Goal: Task Accomplishment & Management: Complete application form

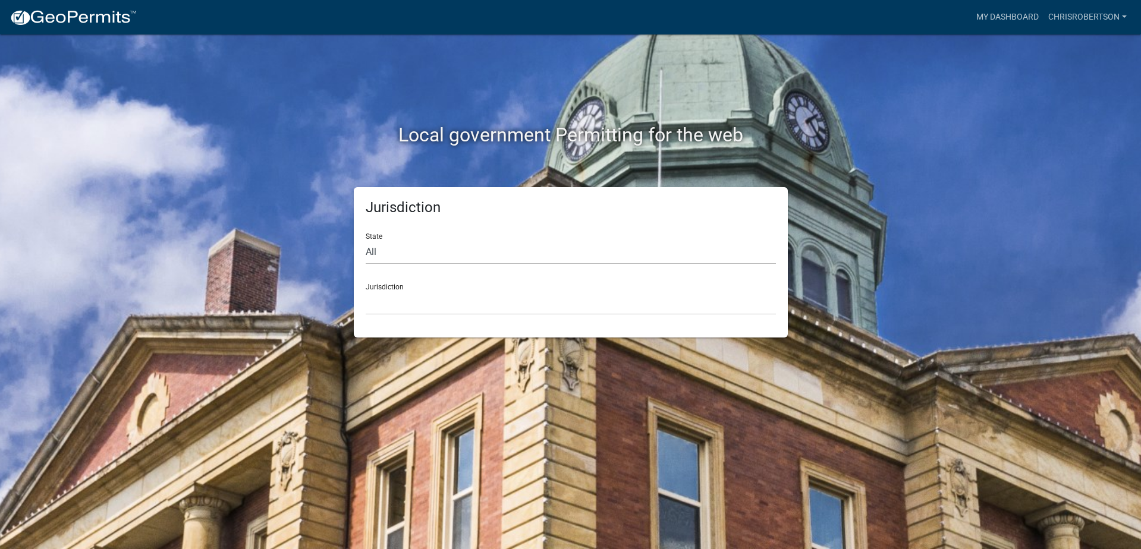
select select "[US_STATE]"
click at [389, 283] on div "Jurisdiction City of [GEOGRAPHIC_DATA], [US_STATE] City of [GEOGRAPHIC_DATA], […" at bounding box center [571, 294] width 410 height 41
click at [391, 288] on div "Jurisdiction City of [GEOGRAPHIC_DATA], [US_STATE] City of [GEOGRAPHIC_DATA], […" at bounding box center [571, 294] width 410 height 41
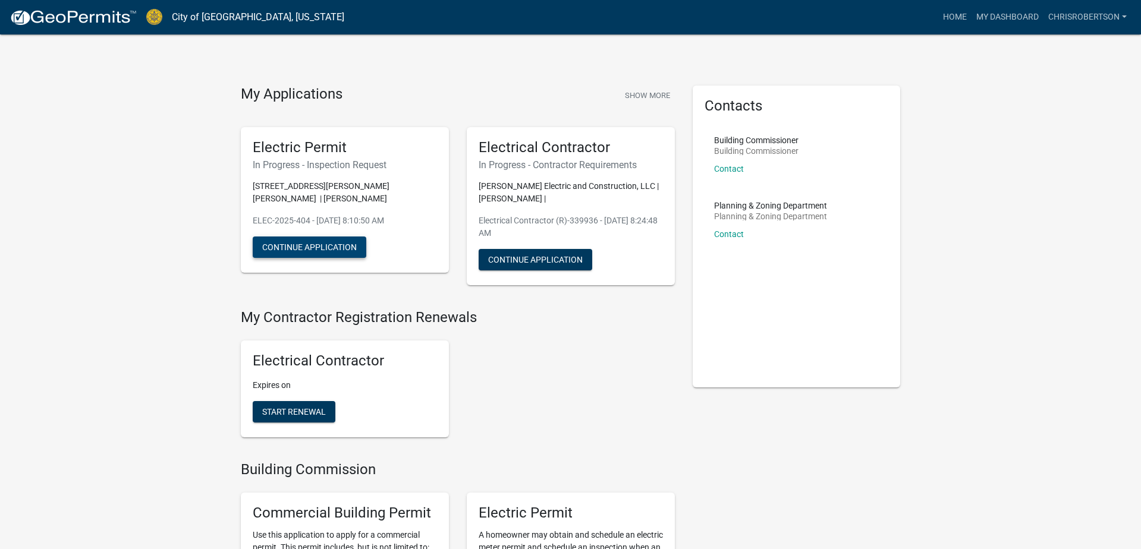
click at [318, 237] on button "Continue Application" at bounding box center [310, 247] width 114 height 21
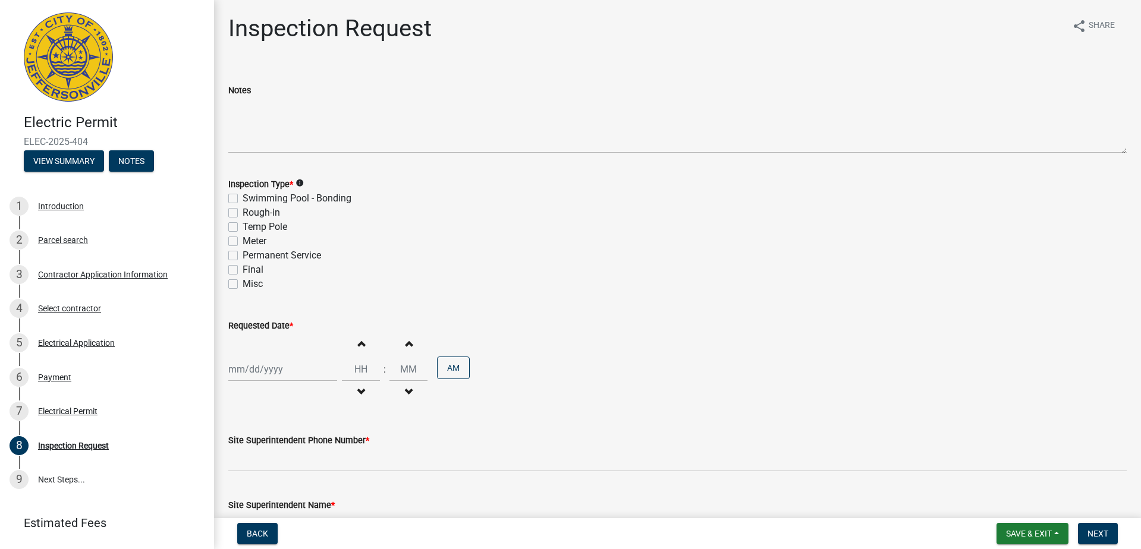
click at [243, 215] on label "Rough-in" at bounding box center [261, 213] width 37 height 14
click at [243, 213] on input "Rough-in" at bounding box center [247, 210] width 8 height 8
checkbox input "true"
checkbox input "false"
checkbox input "true"
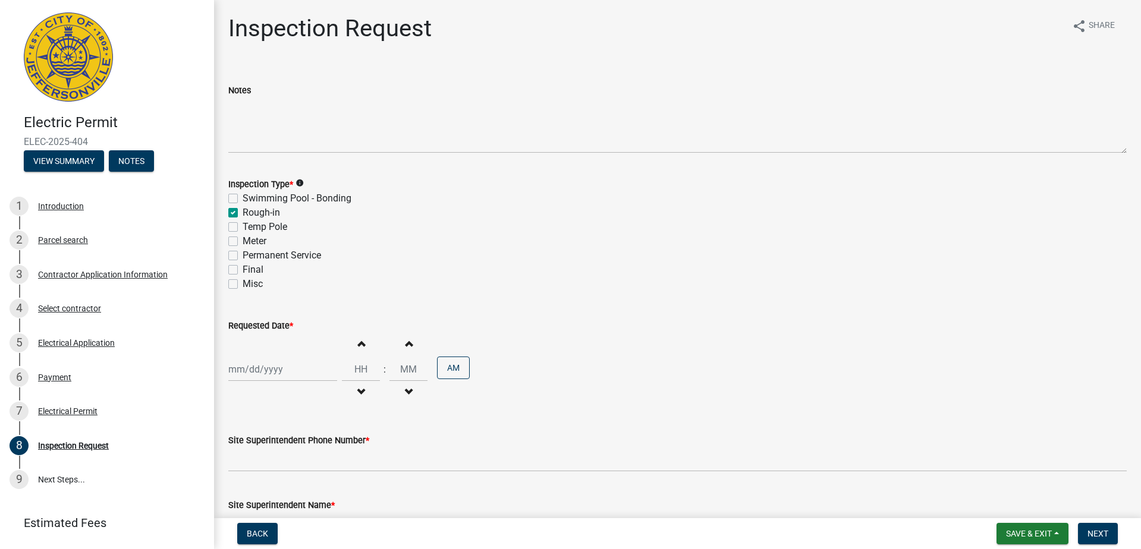
checkbox input "false"
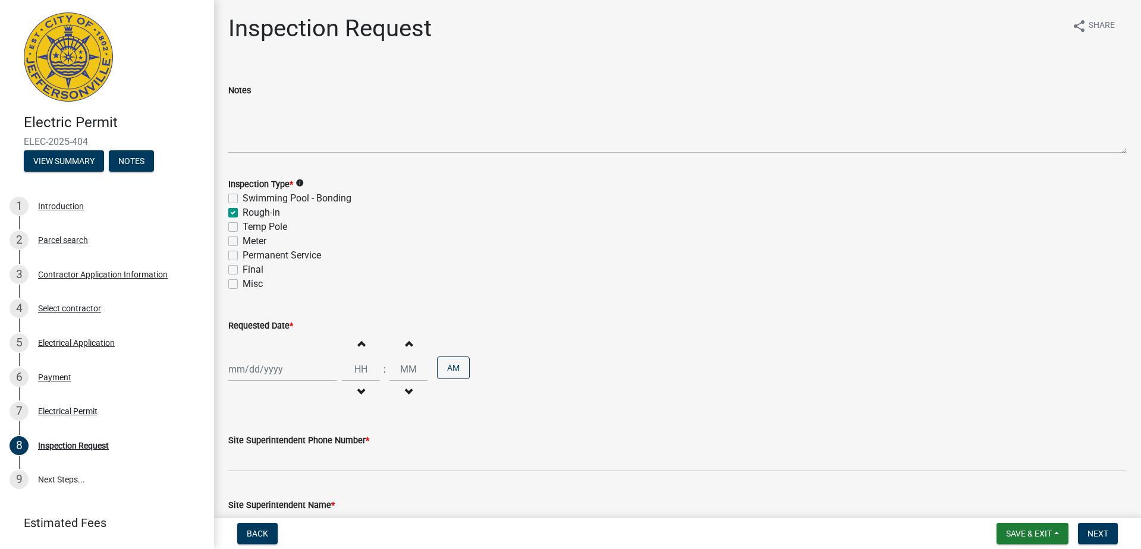
click at [300, 378] on div at bounding box center [282, 369] width 109 height 24
select select "8"
select select "2025"
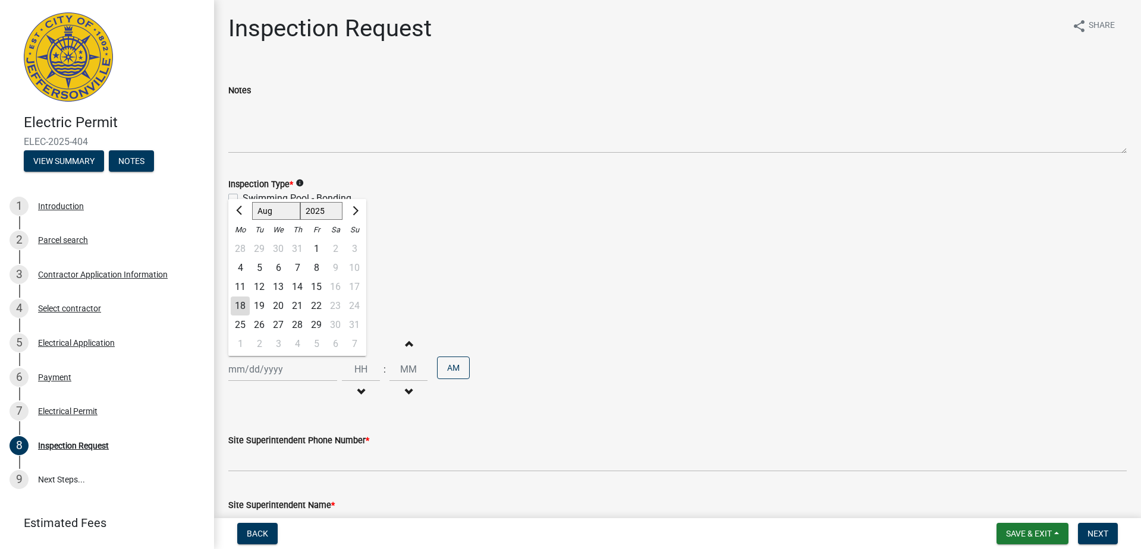
click at [263, 305] on div "19" at bounding box center [259, 306] width 19 height 19
type input "[DATE]"
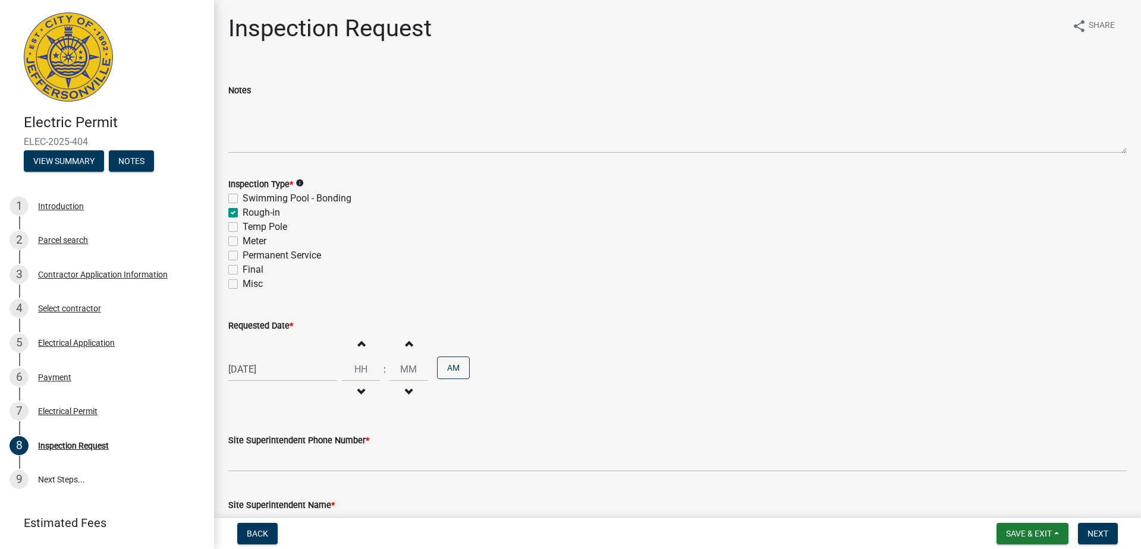
click at [362, 370] on input "Hours" at bounding box center [361, 369] width 38 height 24
click at [360, 345] on span "button" at bounding box center [361, 344] width 6 height 10
type input "01"
type input "00"
click at [360, 345] on span "button" at bounding box center [361, 344] width 6 height 10
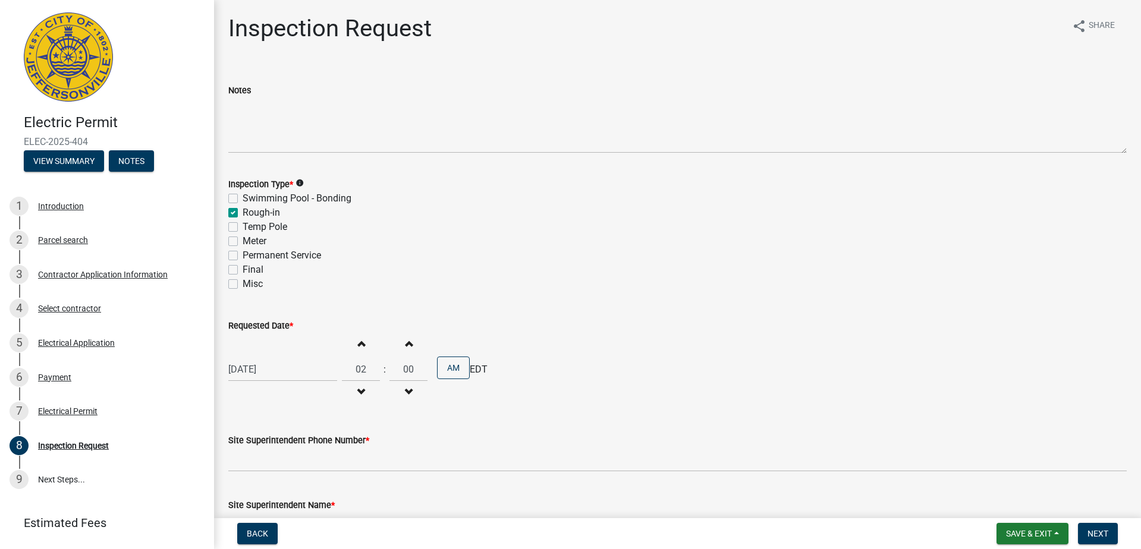
click at [360, 345] on span "button" at bounding box center [361, 344] width 6 height 10
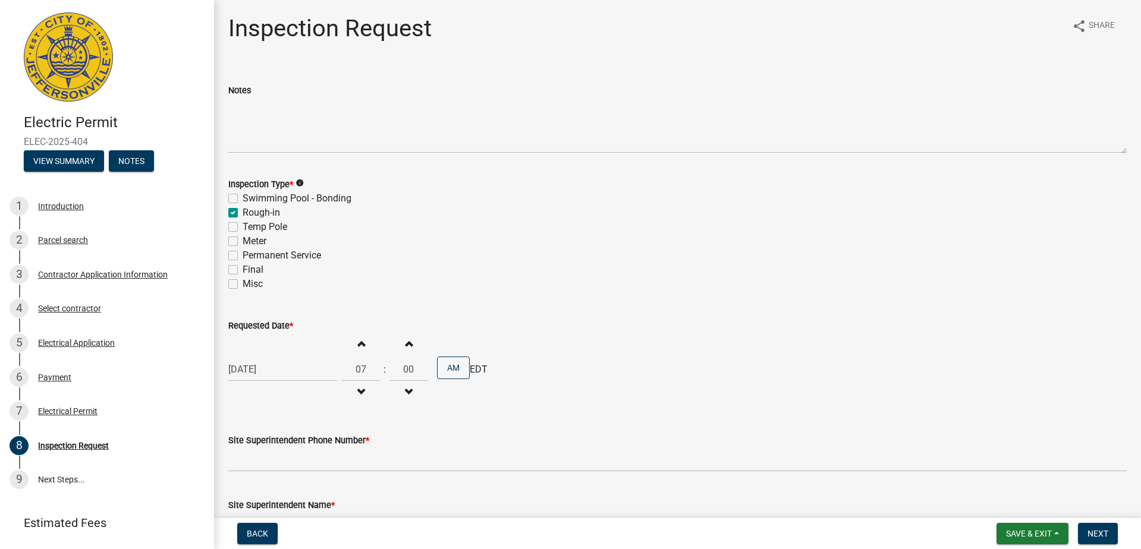
click at [360, 345] on span "button" at bounding box center [361, 344] width 6 height 10
type input "09"
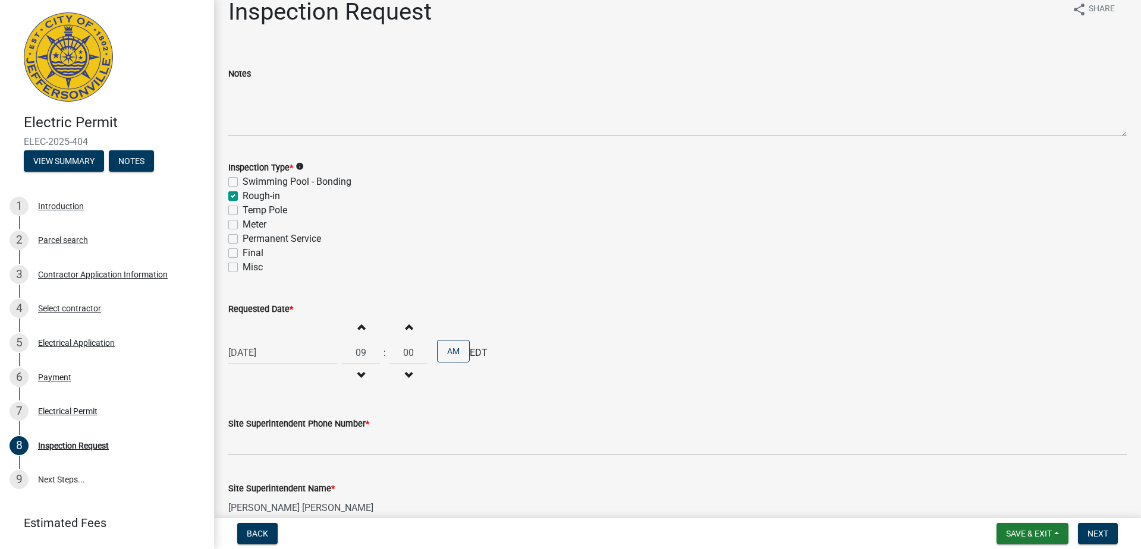
scroll to position [54, 0]
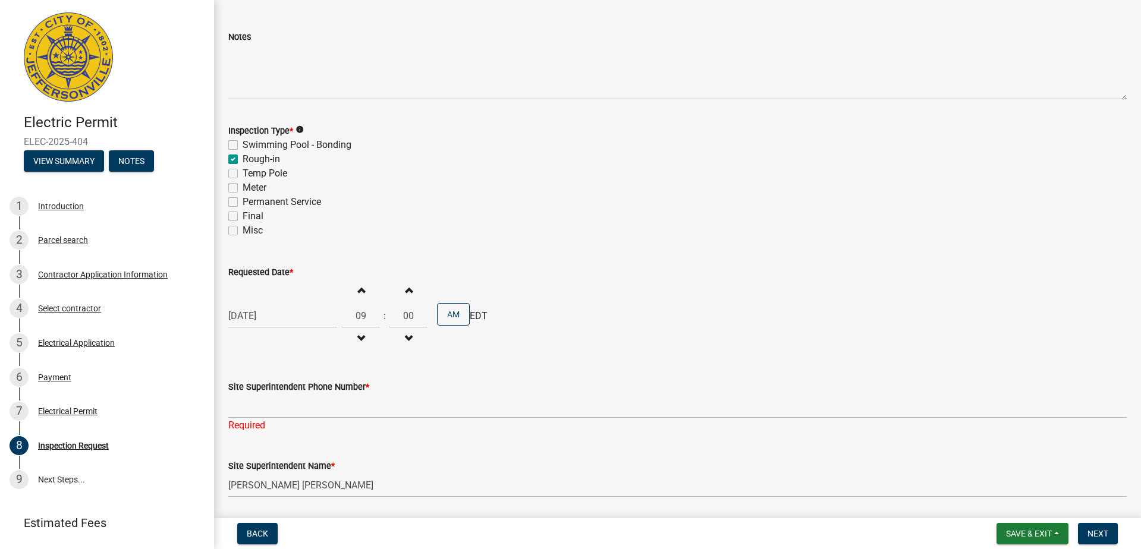
click at [330, 413] on input "Site Superintendent Phone Number *" at bounding box center [677, 406] width 898 height 24
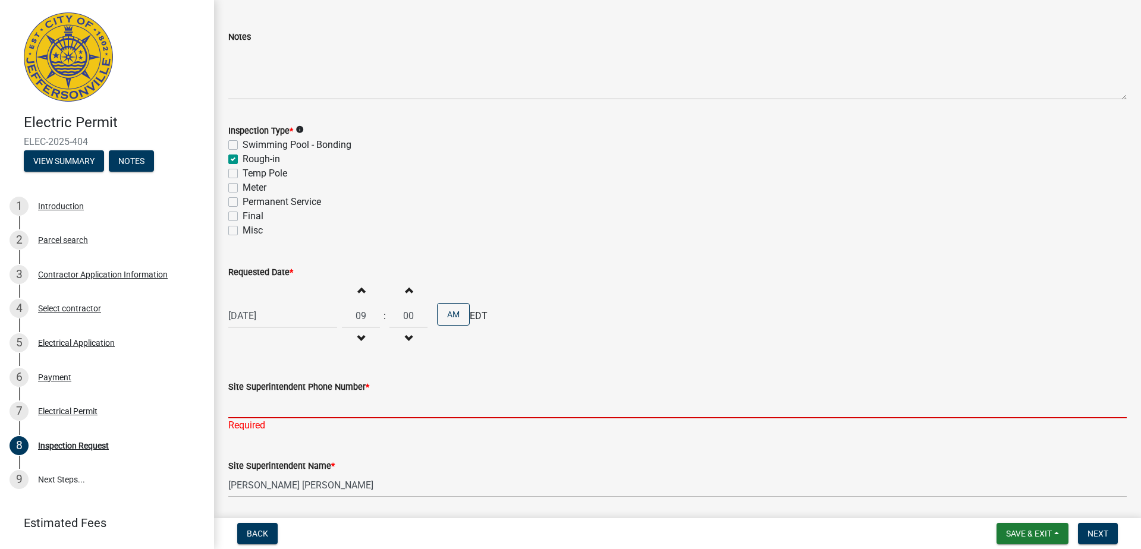
scroll to position [57, 0]
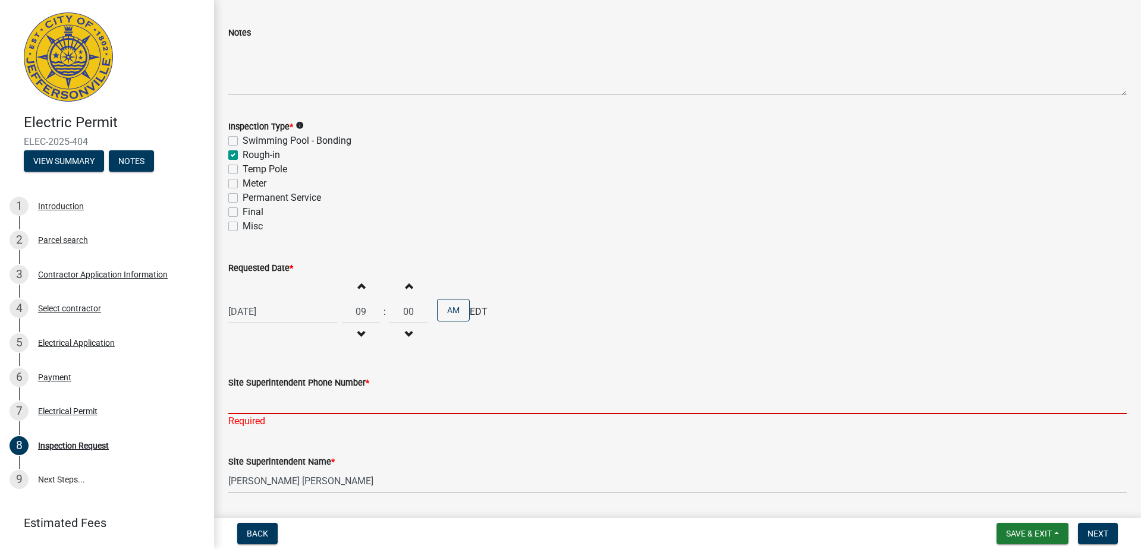
click at [330, 413] on div "Site Superintendent Phone Number * Required" at bounding box center [677, 394] width 898 height 70
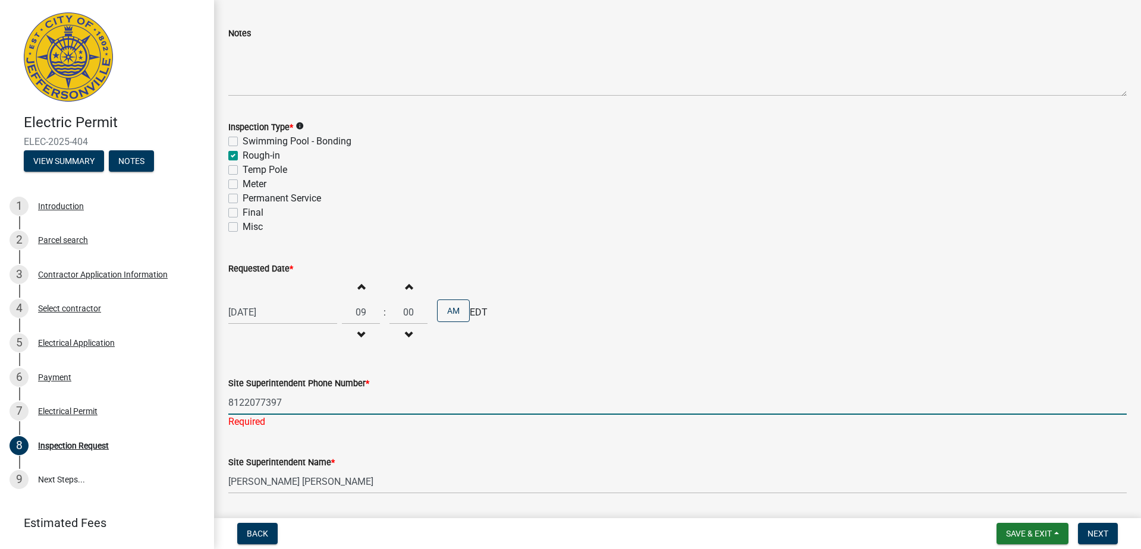
scroll to position [59, 0]
type input "8122077397"
click at [1093, 533] on span "Next" at bounding box center [1097, 534] width 21 height 10
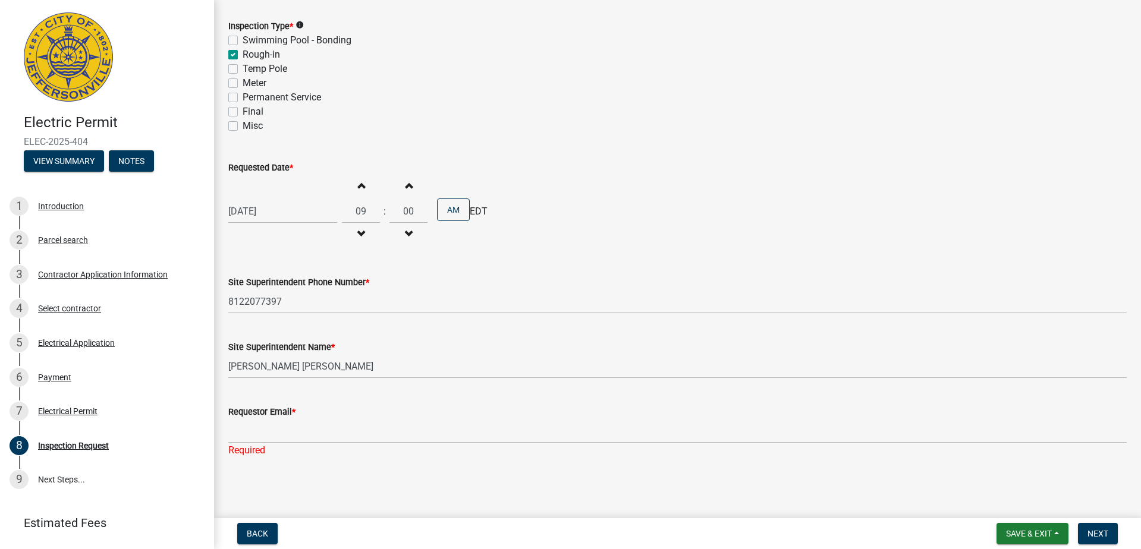
scroll to position [158, 0]
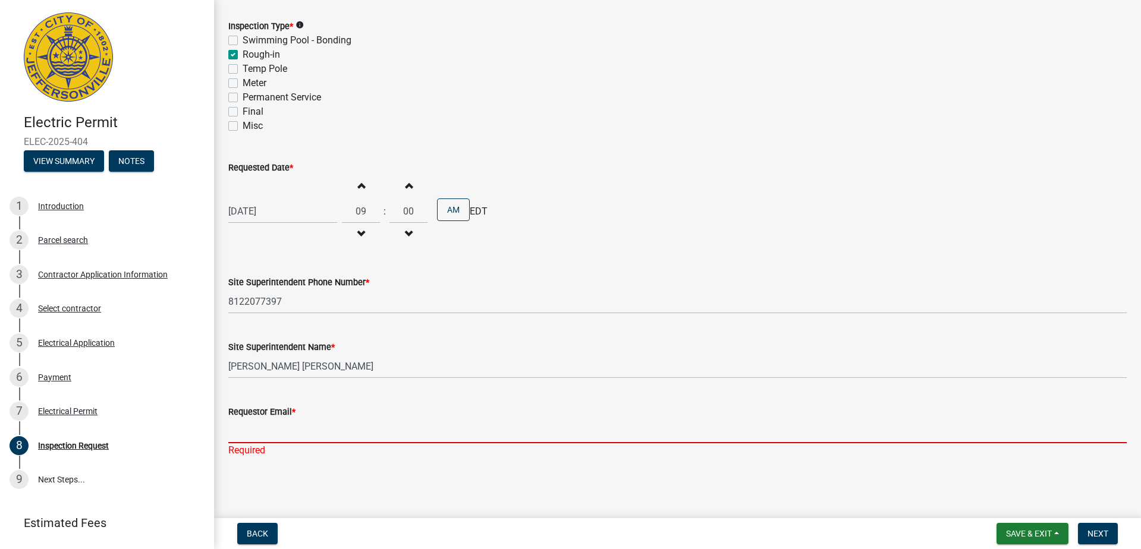
click at [330, 436] on input "Requestor Email *" at bounding box center [677, 431] width 898 height 24
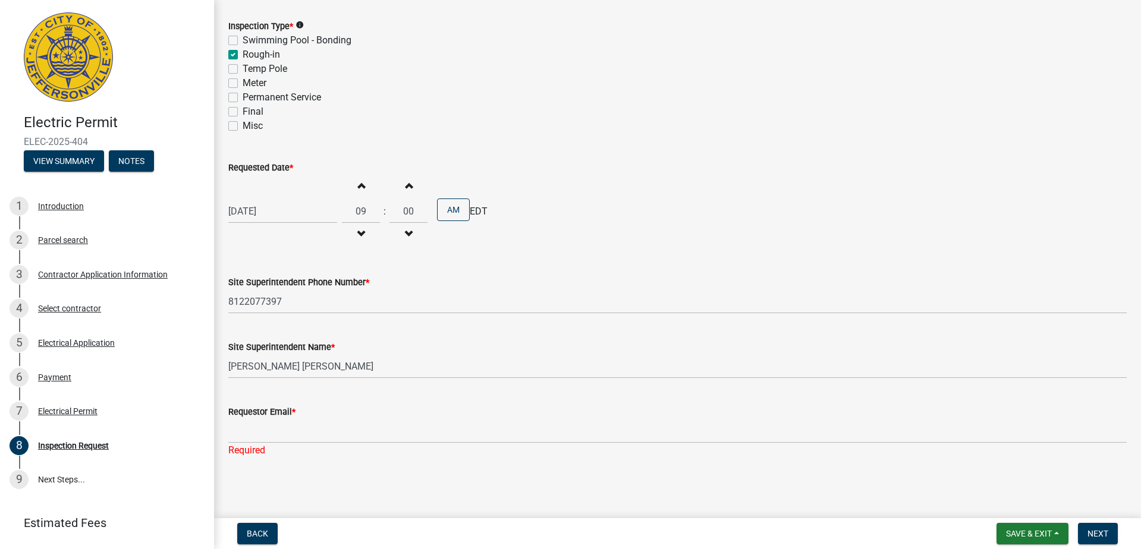
scroll to position [0, 1]
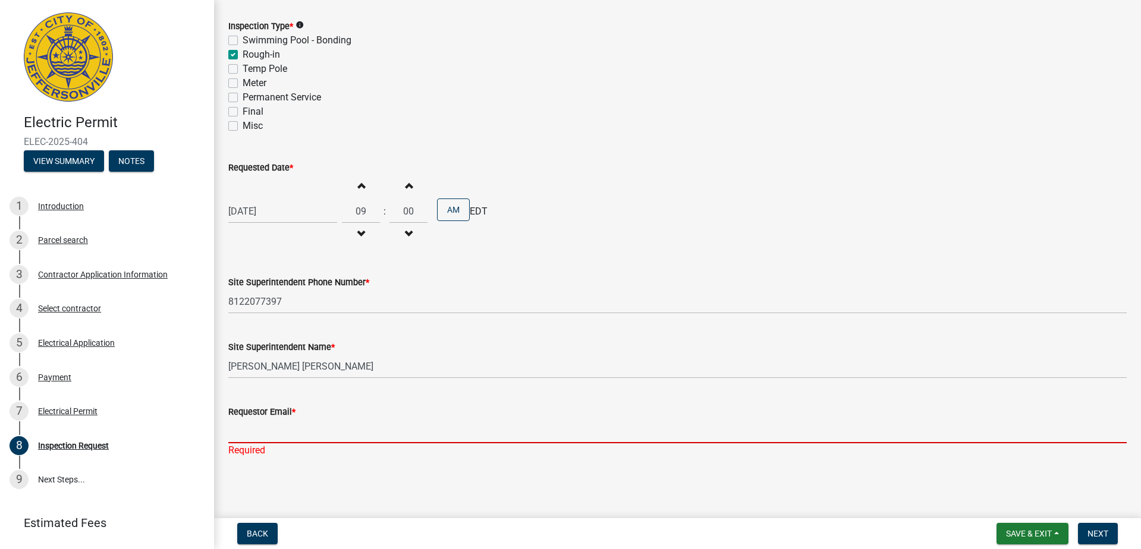
click at [330, 436] on input "Requestor Email *" at bounding box center [677, 431] width 898 height 24
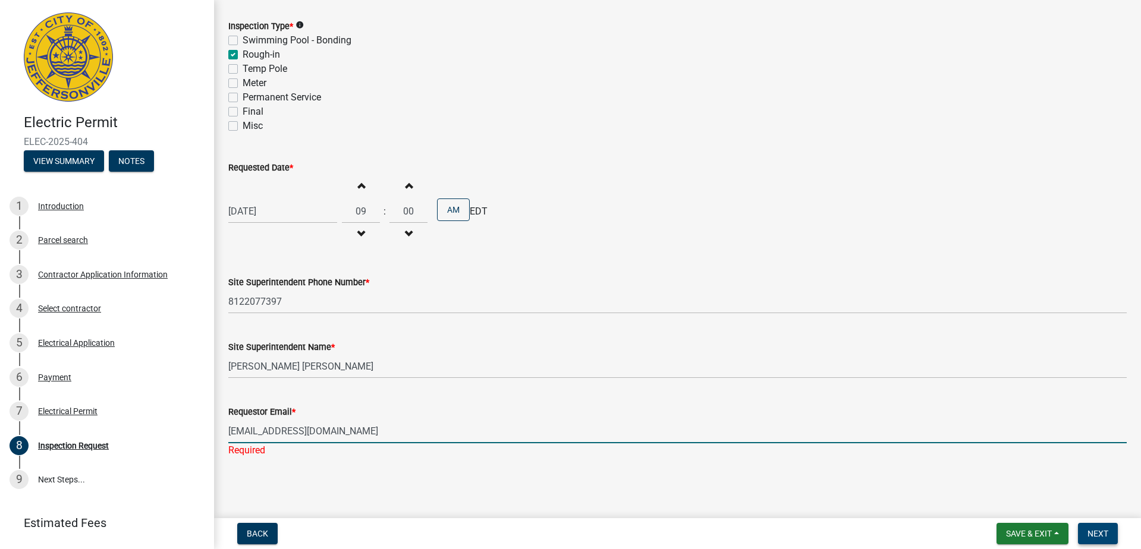
type input "[EMAIL_ADDRESS][DOMAIN_NAME]"
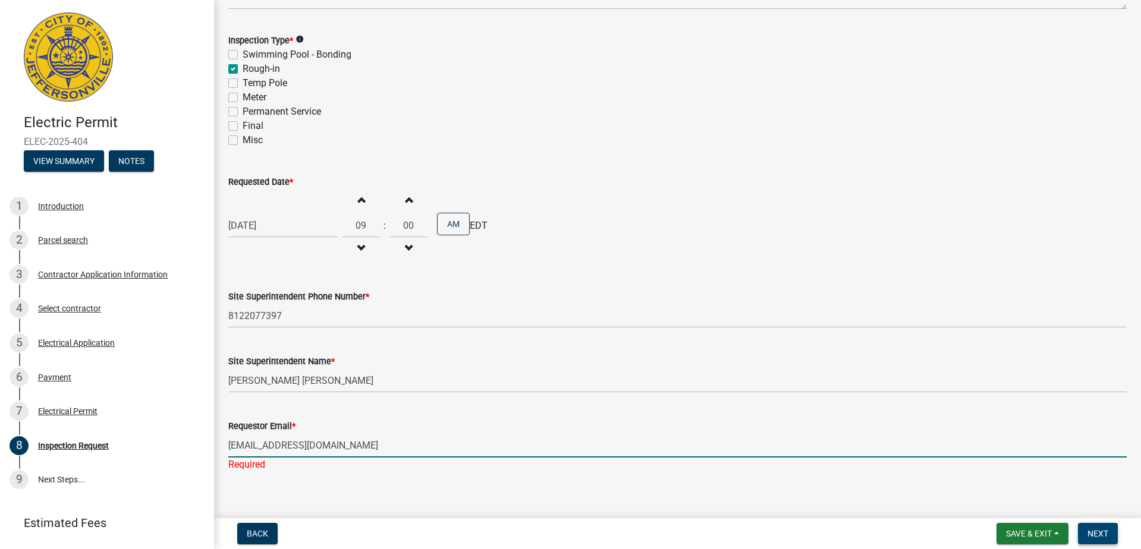
click at [1102, 532] on span "Next" at bounding box center [1097, 534] width 21 height 10
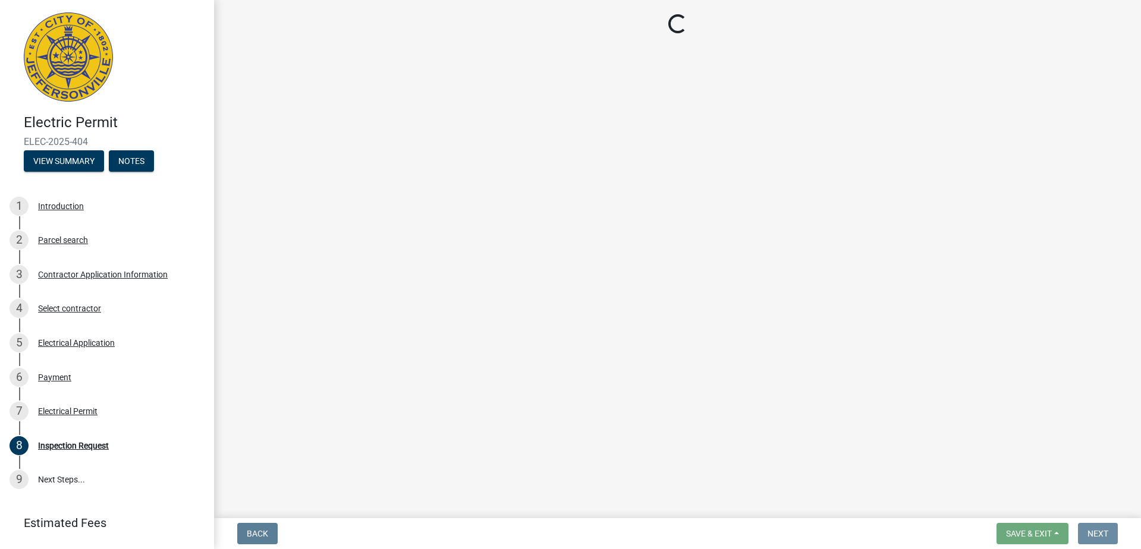
scroll to position [0, 0]
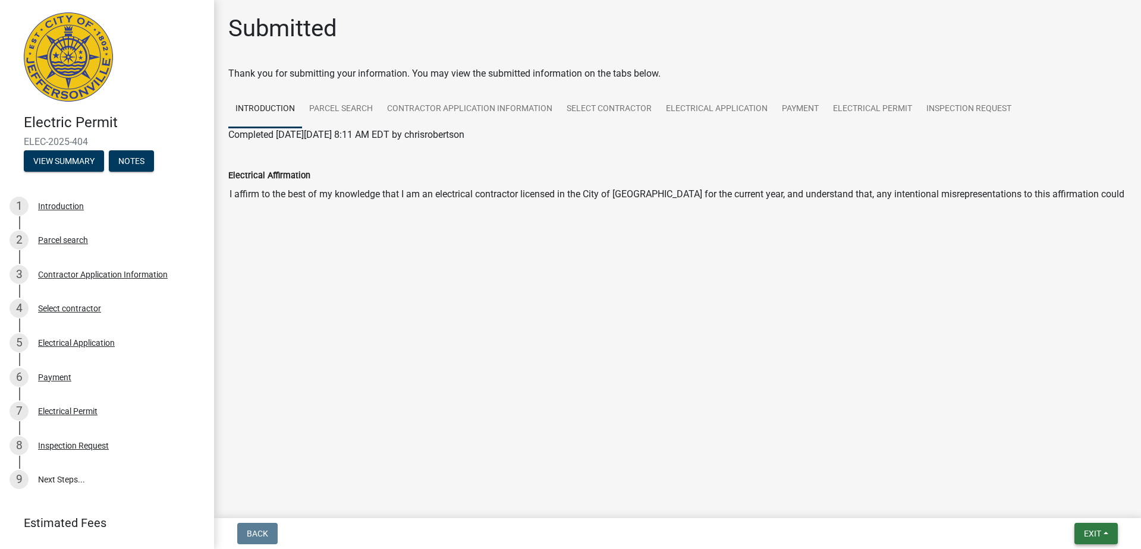
click at [1095, 538] on span "Exit" at bounding box center [1092, 534] width 17 height 10
click at [1062, 502] on button "Save & Exit" at bounding box center [1070, 503] width 95 height 29
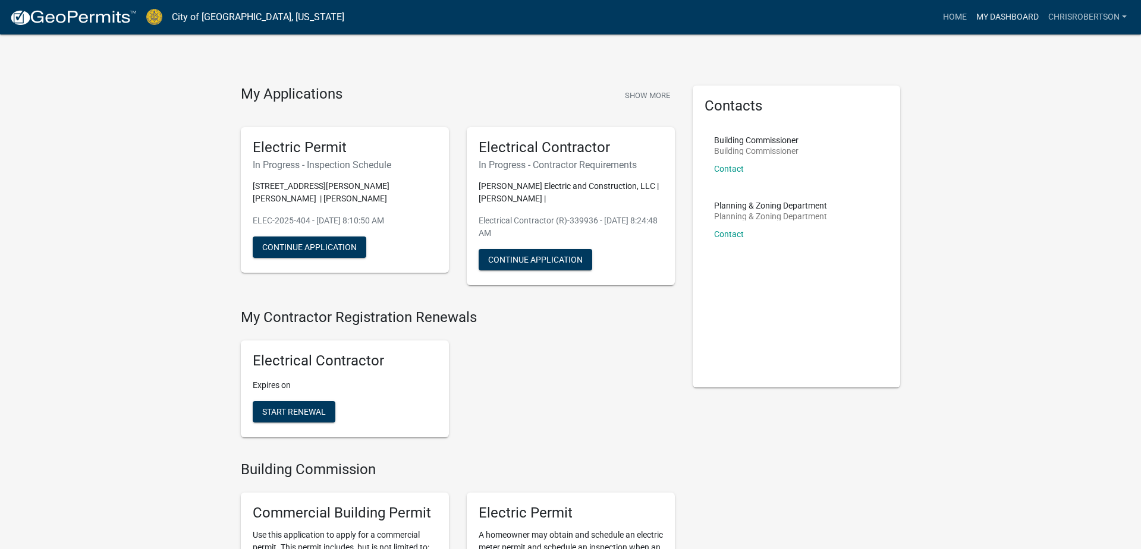
click at [996, 18] on link "My Dashboard" at bounding box center [1007, 17] width 72 height 23
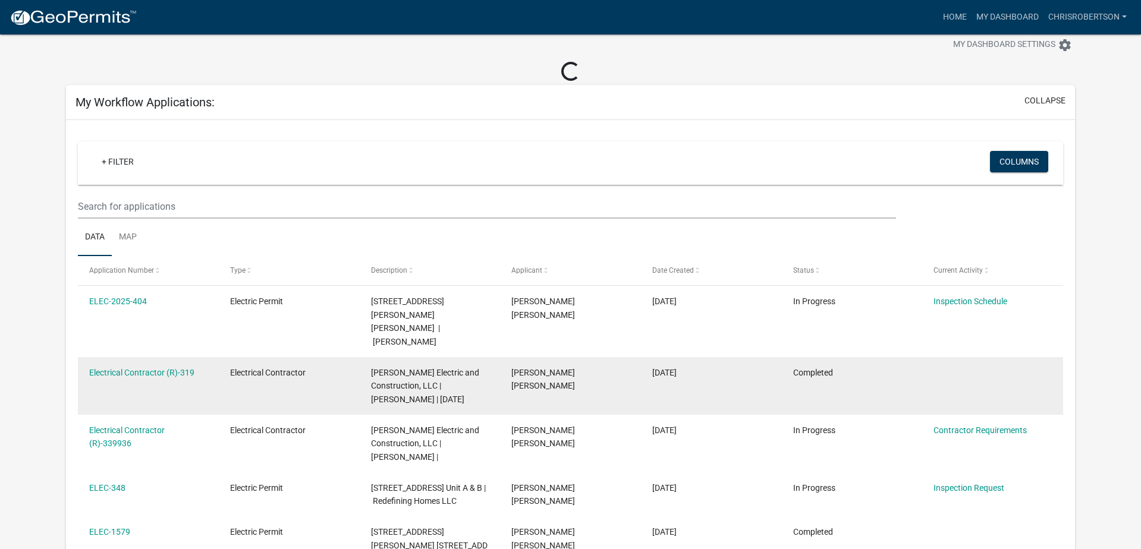
scroll to position [32, 0]
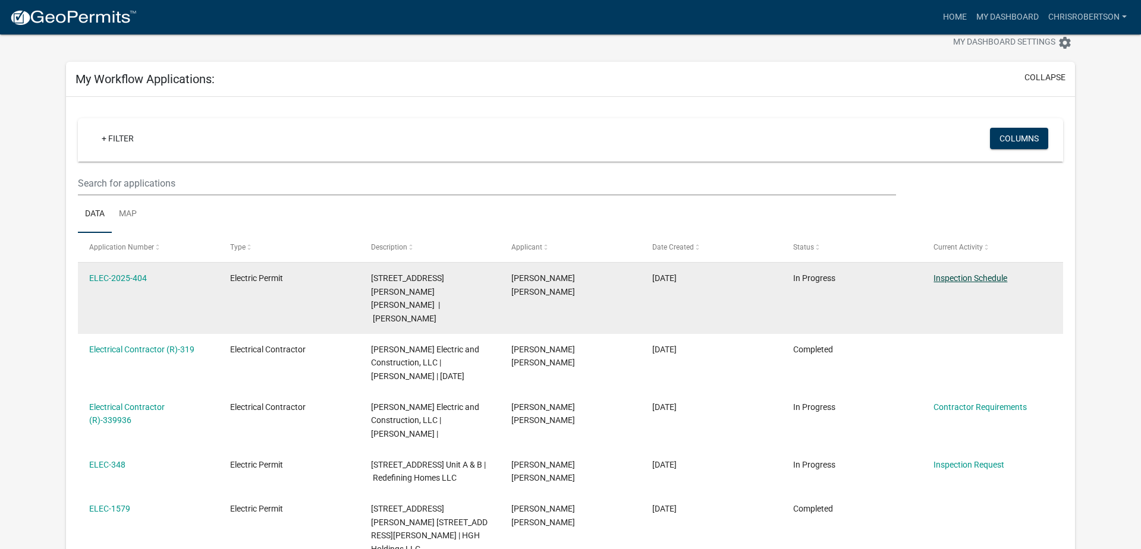
click at [949, 278] on link "Inspection Schedule" at bounding box center [970, 278] width 74 height 10
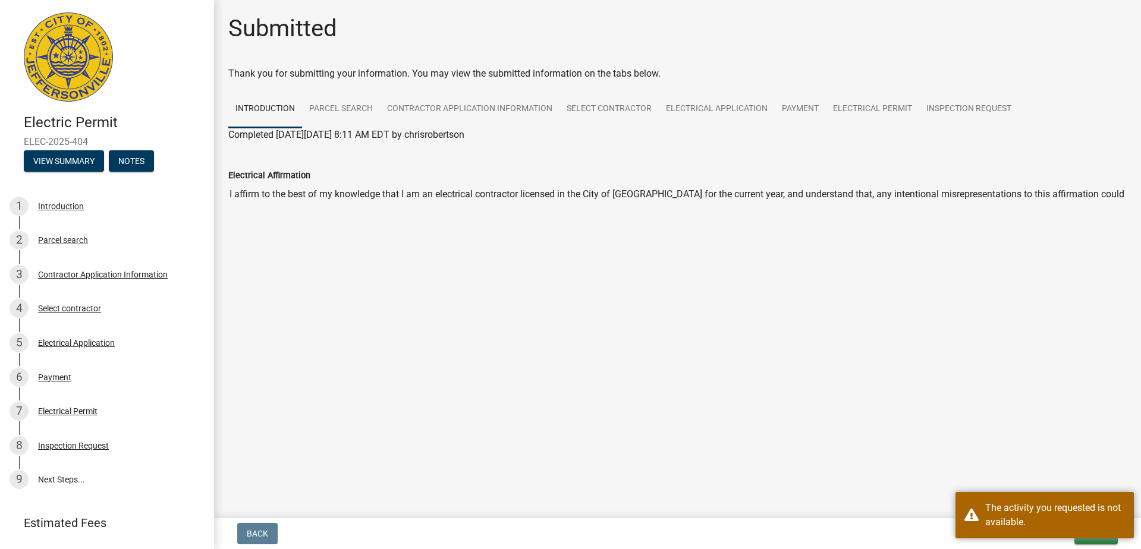
click at [896, 423] on main "Submitted Thank you for submitting your information. You may view the submitted…" at bounding box center [677, 257] width 927 height 514
click at [767, 431] on main "Submitted Thank you for submitting your information. You may view the submitted…" at bounding box center [677, 257] width 927 height 514
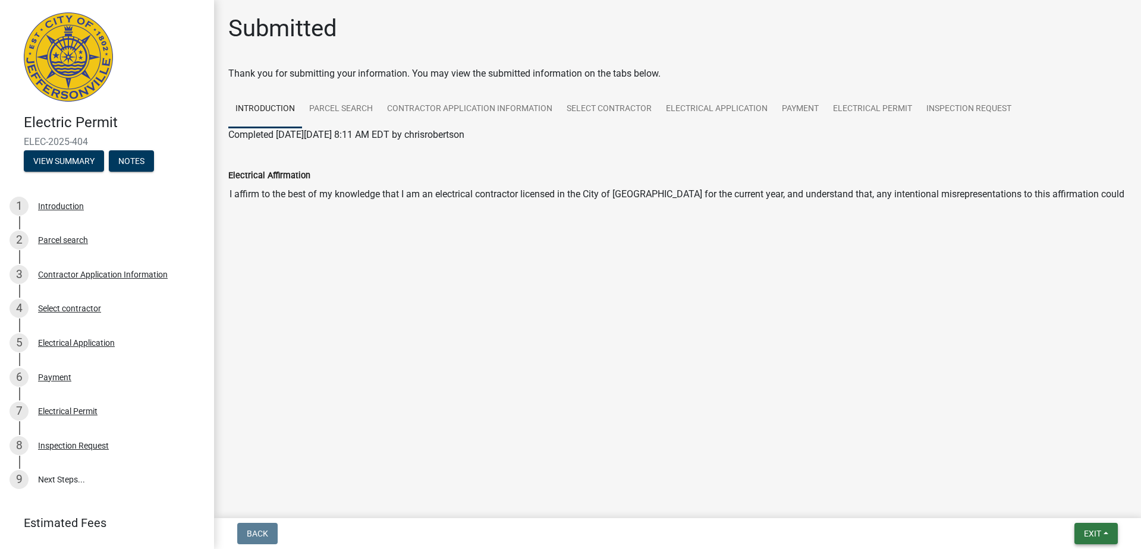
click at [1093, 543] on button "Exit" at bounding box center [1095, 533] width 43 height 21
click at [1080, 502] on button "Save & Exit" at bounding box center [1070, 503] width 95 height 29
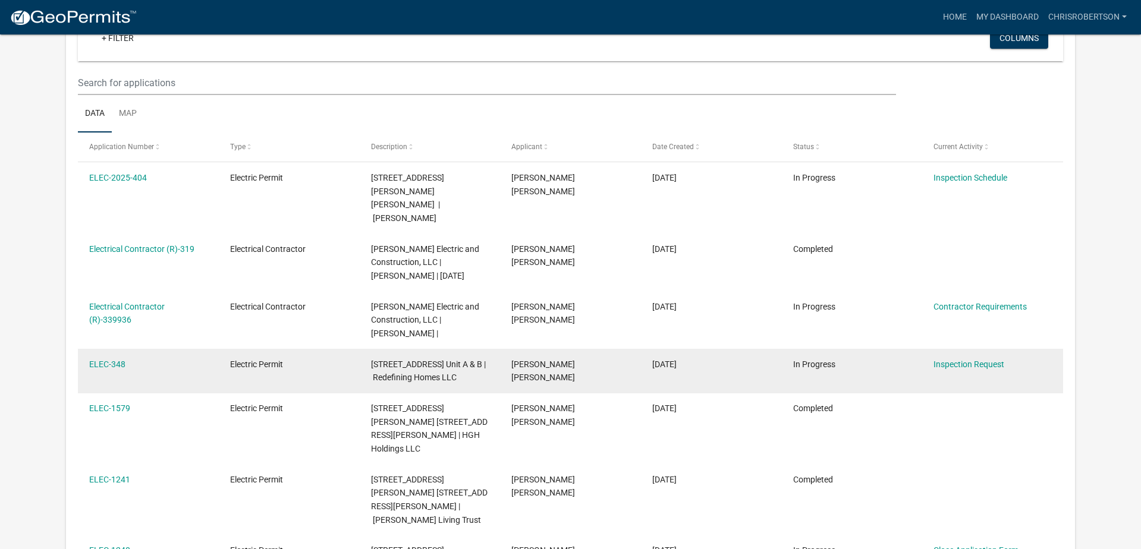
scroll to position [133, 0]
click at [962, 360] on link "Inspection Request" at bounding box center [968, 365] width 71 height 10
